Goal: Task Accomplishment & Management: Use online tool/utility

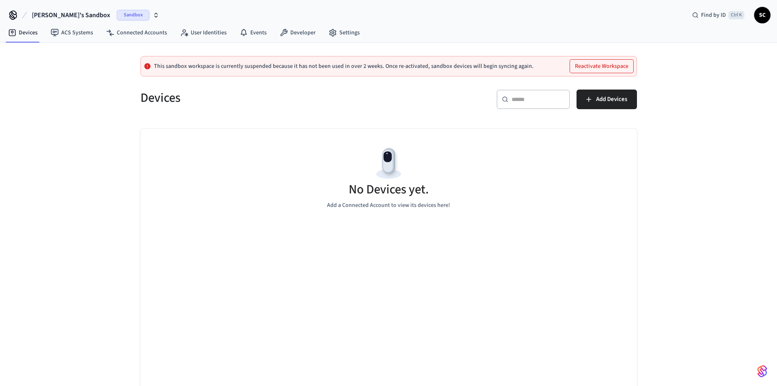
click at [605, 64] on button "Reactivate Workspace" at bounding box center [601, 66] width 63 height 13
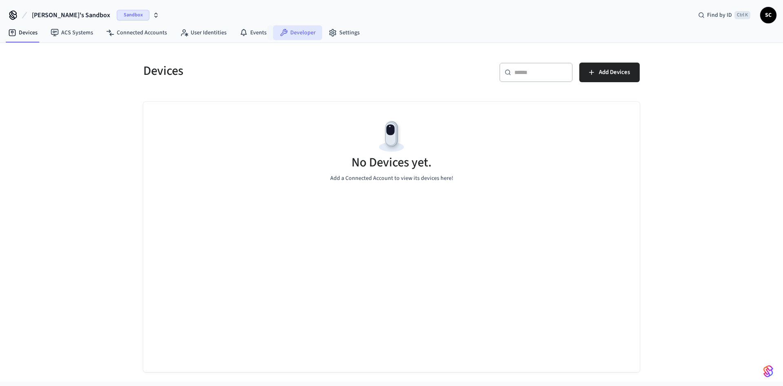
click at [301, 29] on link "Developer" at bounding box center [297, 32] width 49 height 15
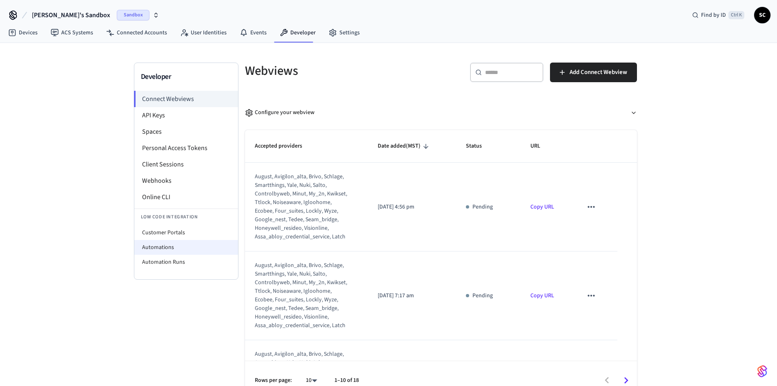
click at [164, 243] on li "Automations" at bounding box center [186, 247] width 104 height 15
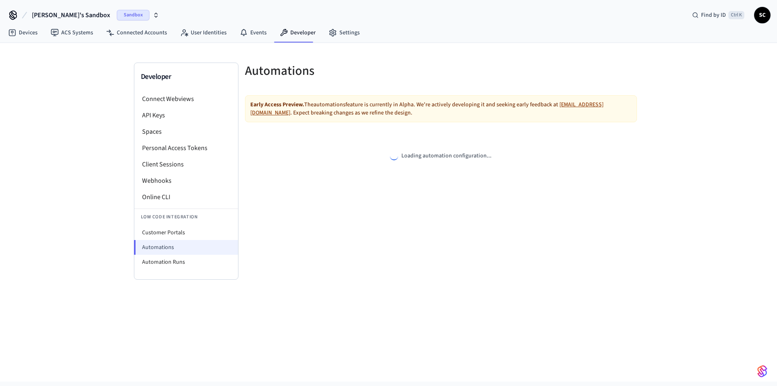
select select "**********"
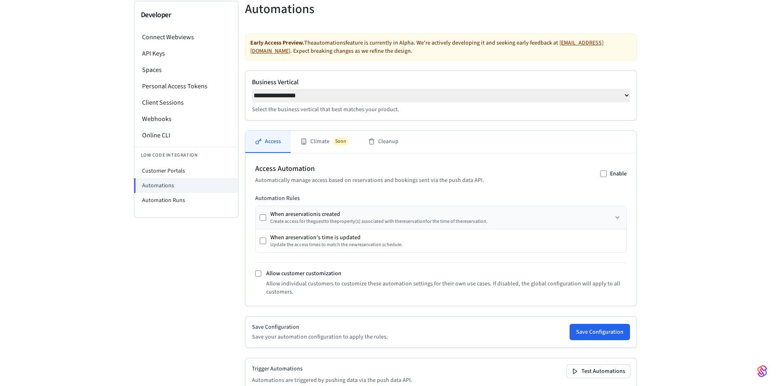
scroll to position [62, 0]
click at [324, 142] on button "Climate Soon" at bounding box center [325, 141] width 68 height 22
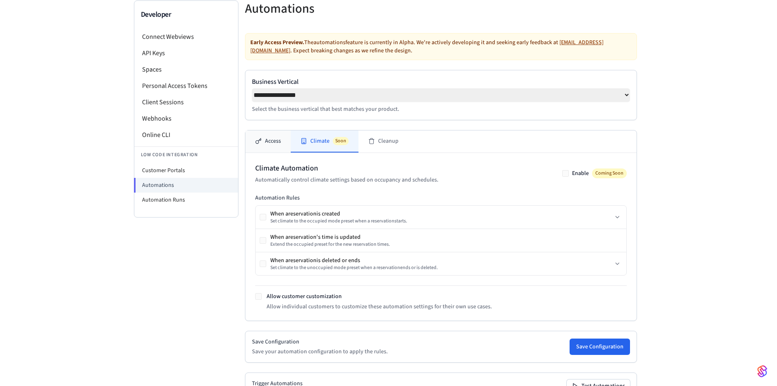
click at [274, 144] on button "Access" at bounding box center [267, 141] width 45 height 22
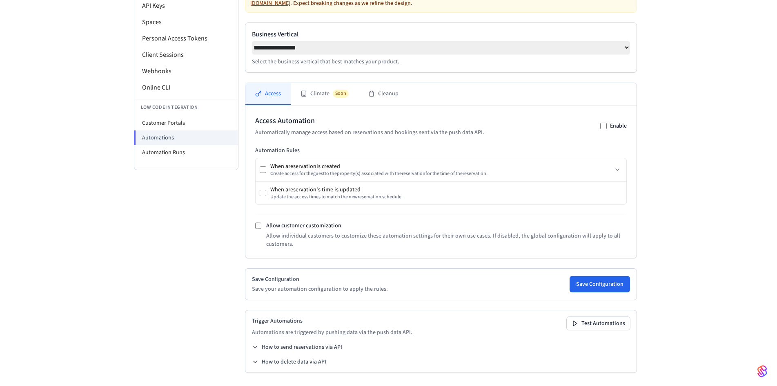
scroll to position [112, 0]
click at [601, 281] on button "Save Configuration" at bounding box center [600, 284] width 60 height 16
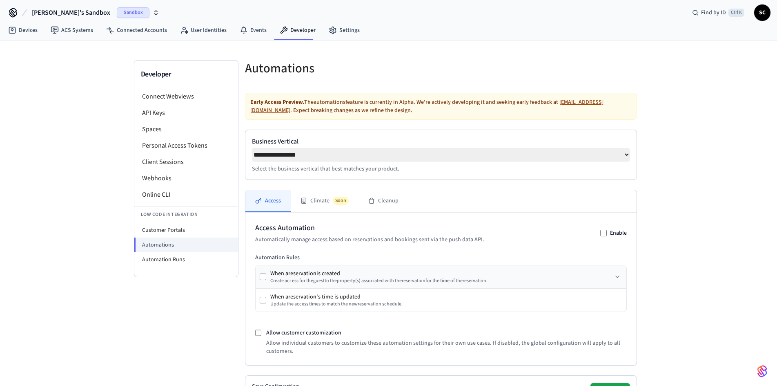
scroll to position [0, 0]
